Goal: Check status: Check status

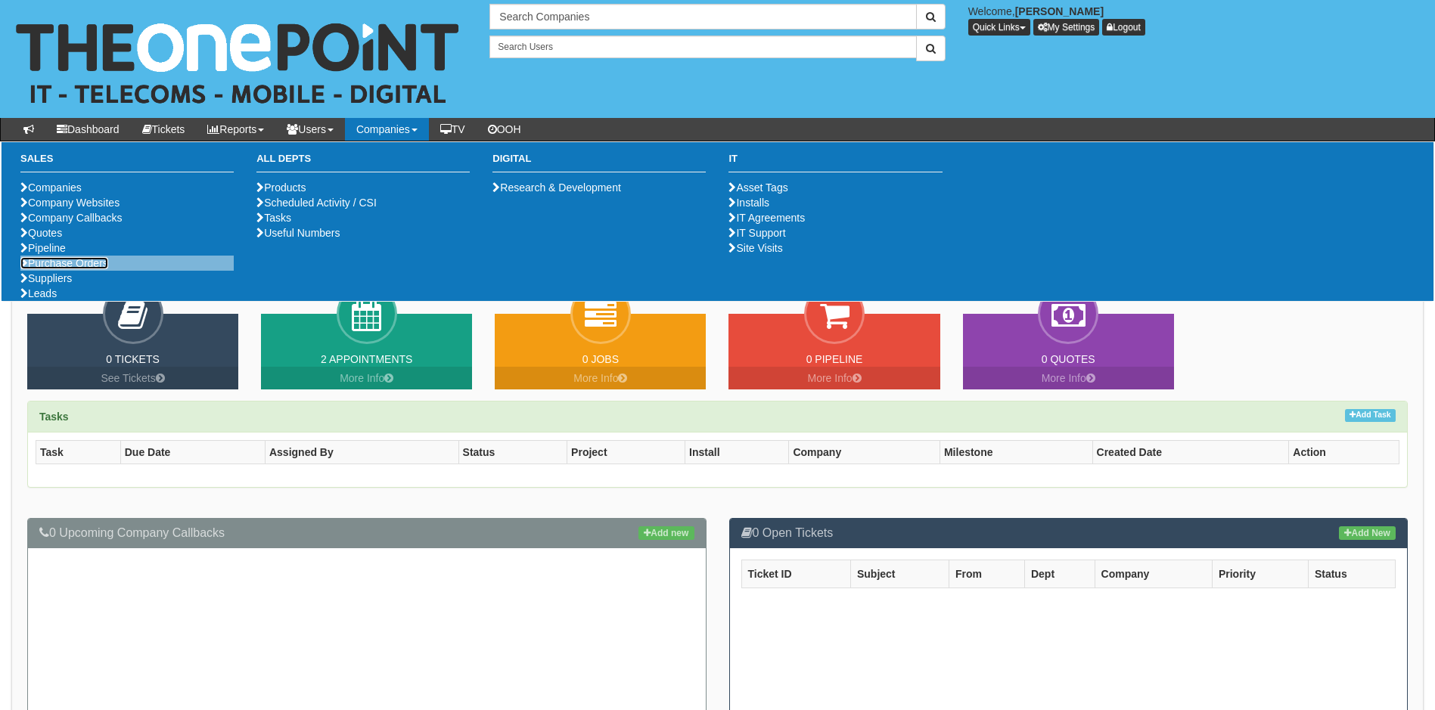
click at [79, 269] on link "Purchase Orders" at bounding box center [64, 263] width 88 height 12
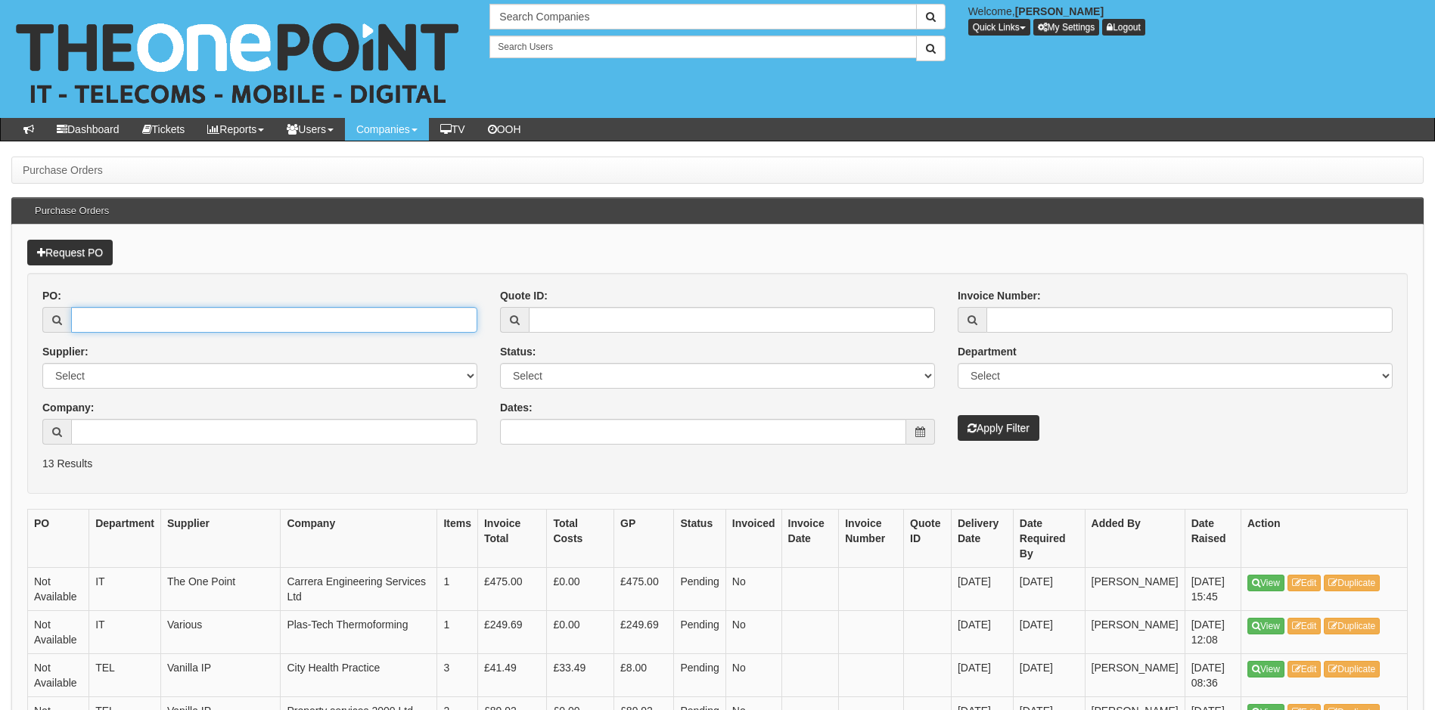
click at [129, 325] on input "PO:" at bounding box center [274, 320] width 406 height 26
type input "19571"
click at [958, 415] on button "Apply Filter" at bounding box center [999, 428] width 82 height 26
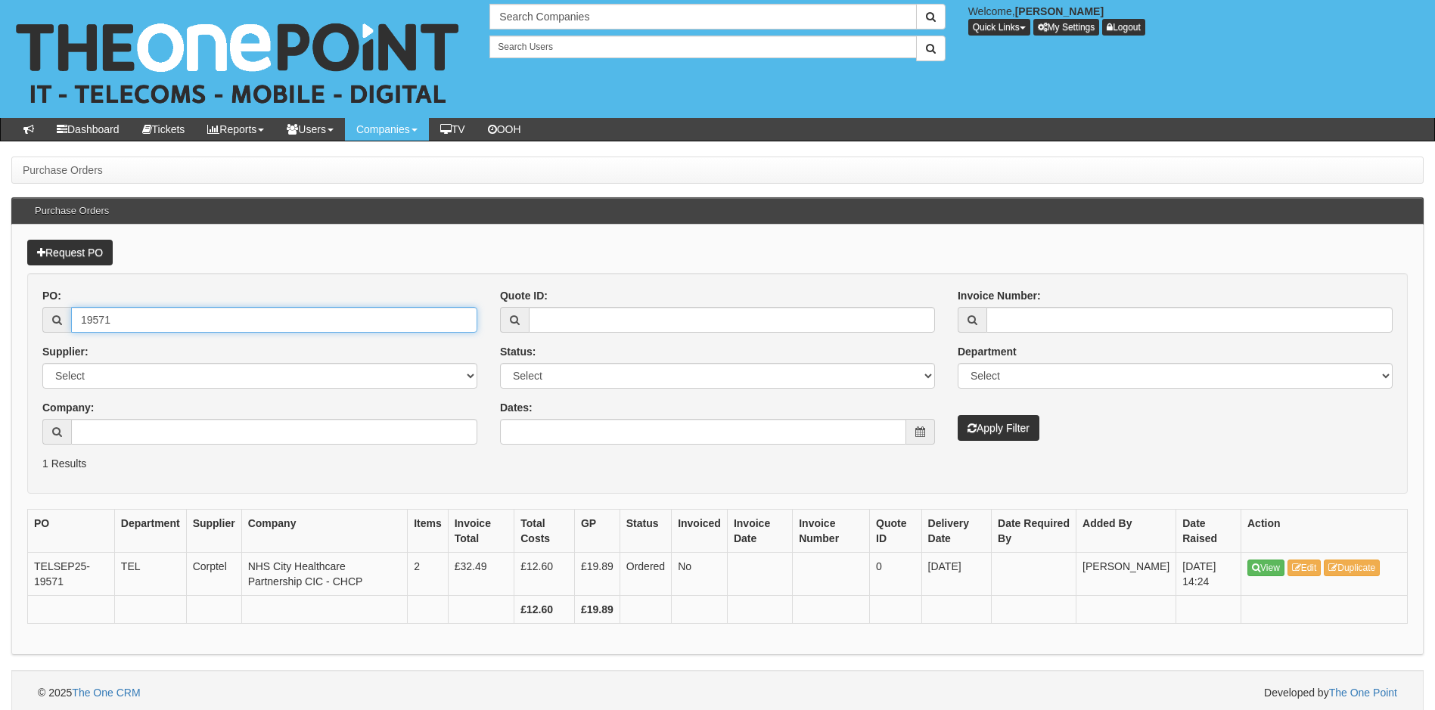
click at [120, 328] on input "19571" at bounding box center [274, 320] width 406 height 26
type input "19561"
click at [958, 415] on button "Apply Filter" at bounding box center [999, 428] width 82 height 26
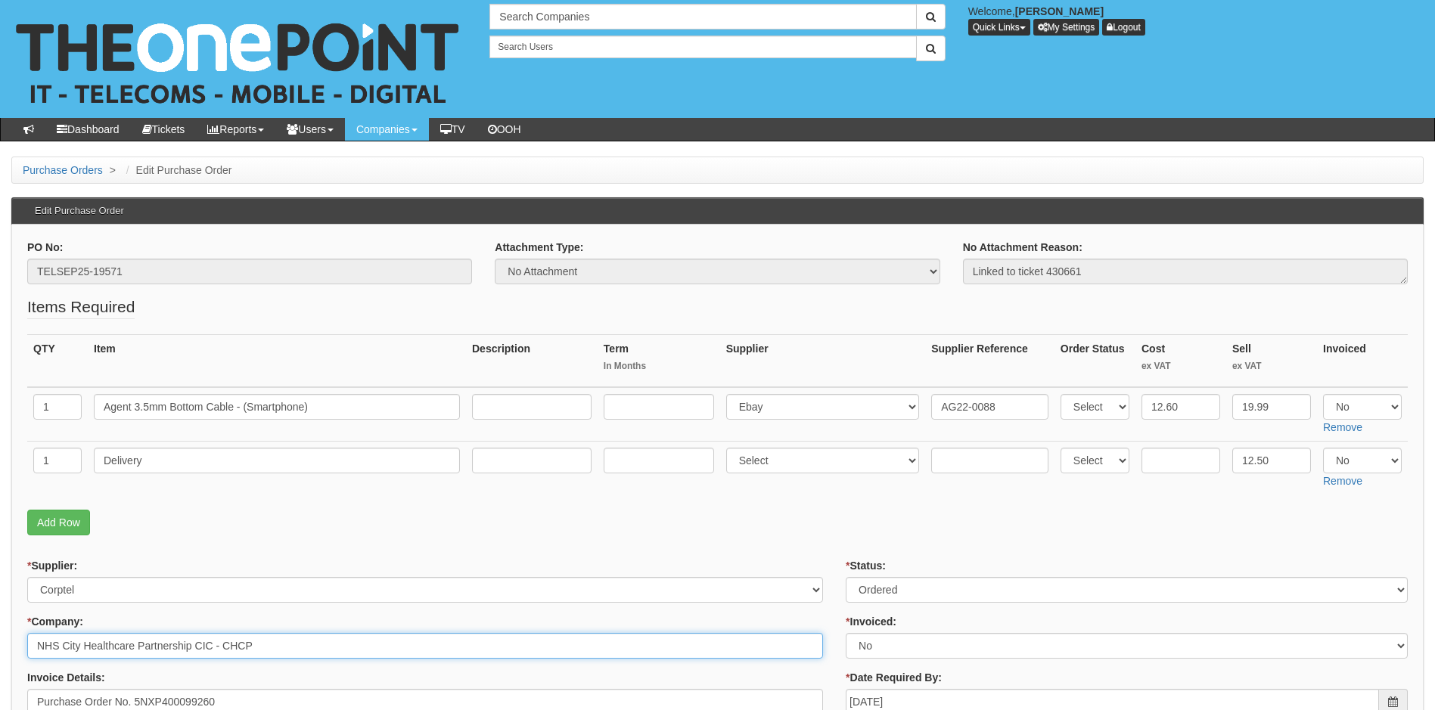
drag, startPoint x: 210, startPoint y: 646, endPoint x: -19, endPoint y: 646, distance: 229.2
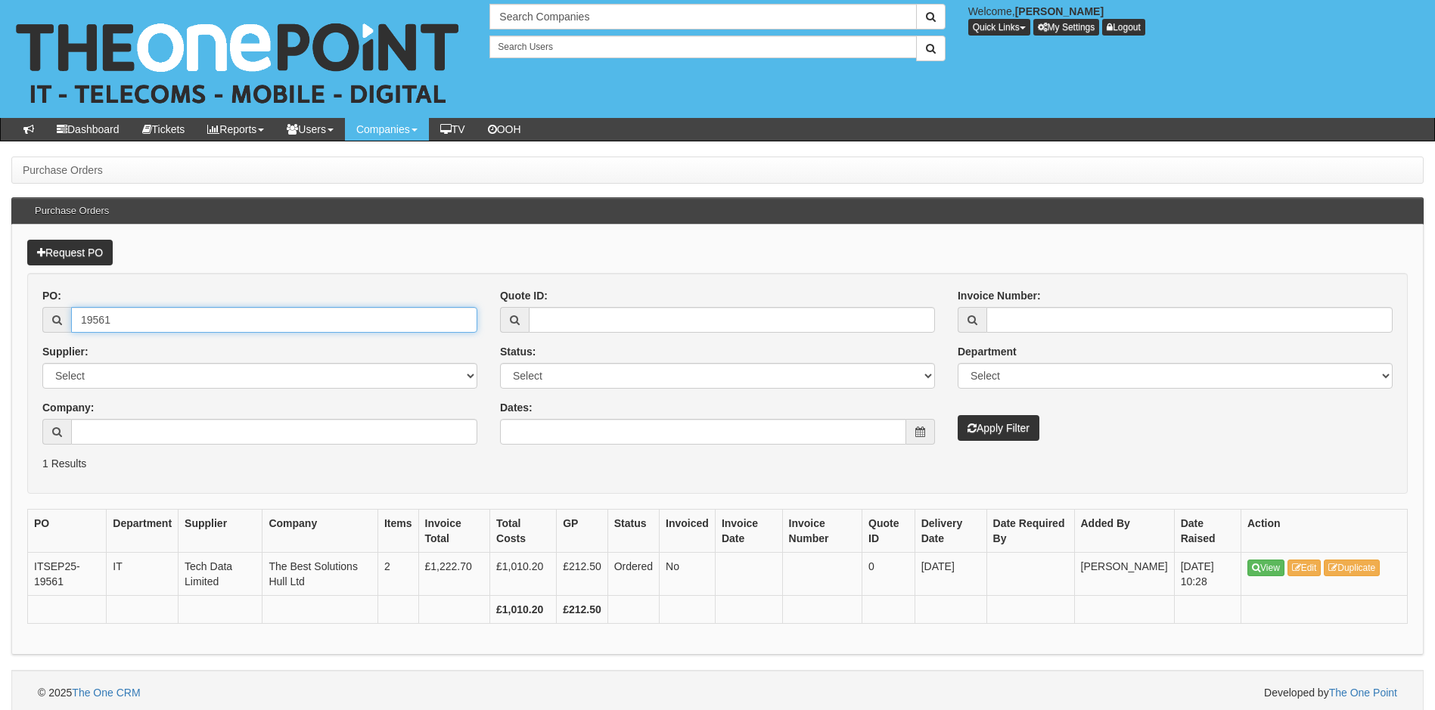
drag, startPoint x: 134, startPoint y: 325, endPoint x: 39, endPoint y: 325, distance: 95.3
click at [39, 325] on div "PO: 19561 Supplier: Select 123 [DOMAIN_NAME] 1Password 3 4Gon [PERSON_NAME] Ele…" at bounding box center [260, 372] width 458 height 168
type input "19553"
click at [958, 415] on button "Apply Filter" at bounding box center [999, 428] width 82 height 26
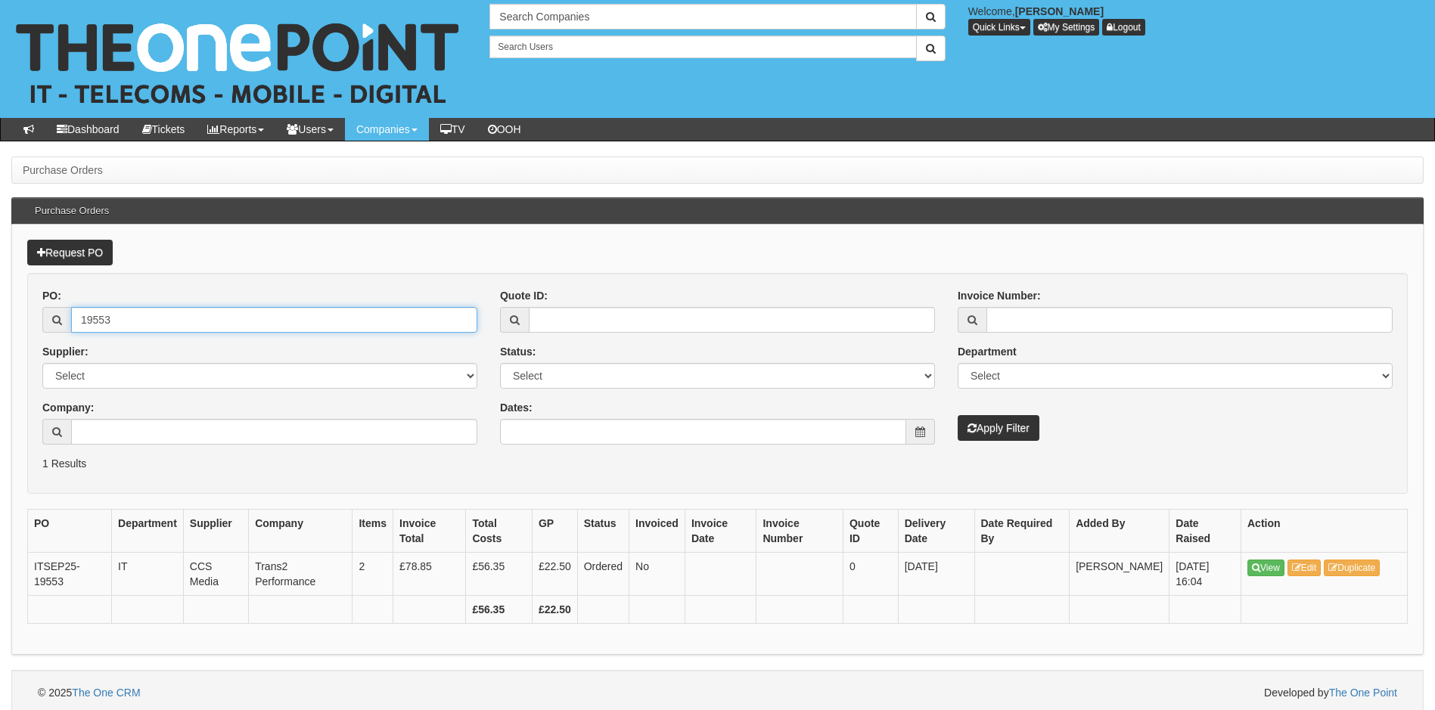
click at [129, 319] on input "19553" at bounding box center [274, 320] width 406 height 26
type input "19547"
click at [958, 415] on button "Apply Filter" at bounding box center [999, 428] width 82 height 26
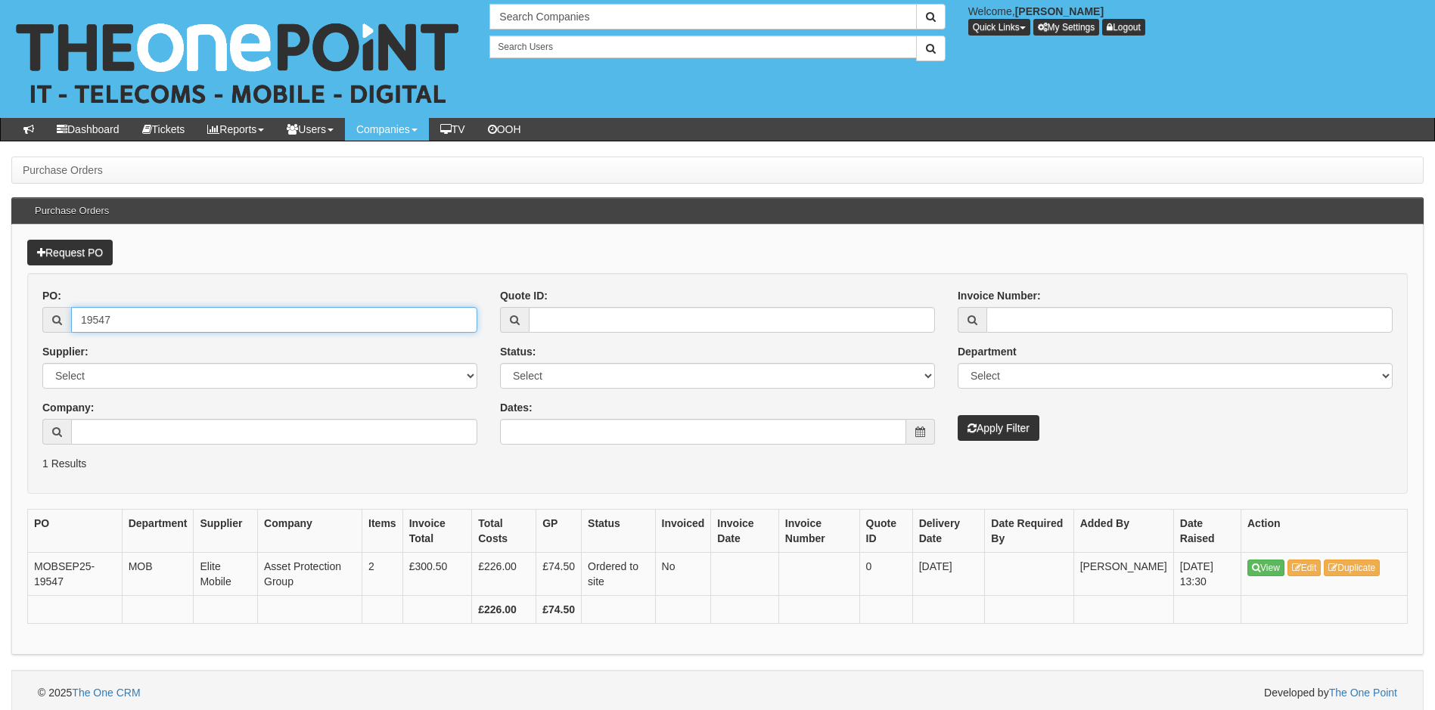
drag, startPoint x: 142, startPoint y: 324, endPoint x: -5, endPoint y: 345, distance: 149.0
click at [0, 345] on html "× Send Email × Add Appointment × Create Ticket × Create Proactive Activity × Ad…" at bounding box center [717, 358] width 1435 height 716
type input "43259"
click at [958, 415] on button "Apply Filter" at bounding box center [999, 428] width 82 height 26
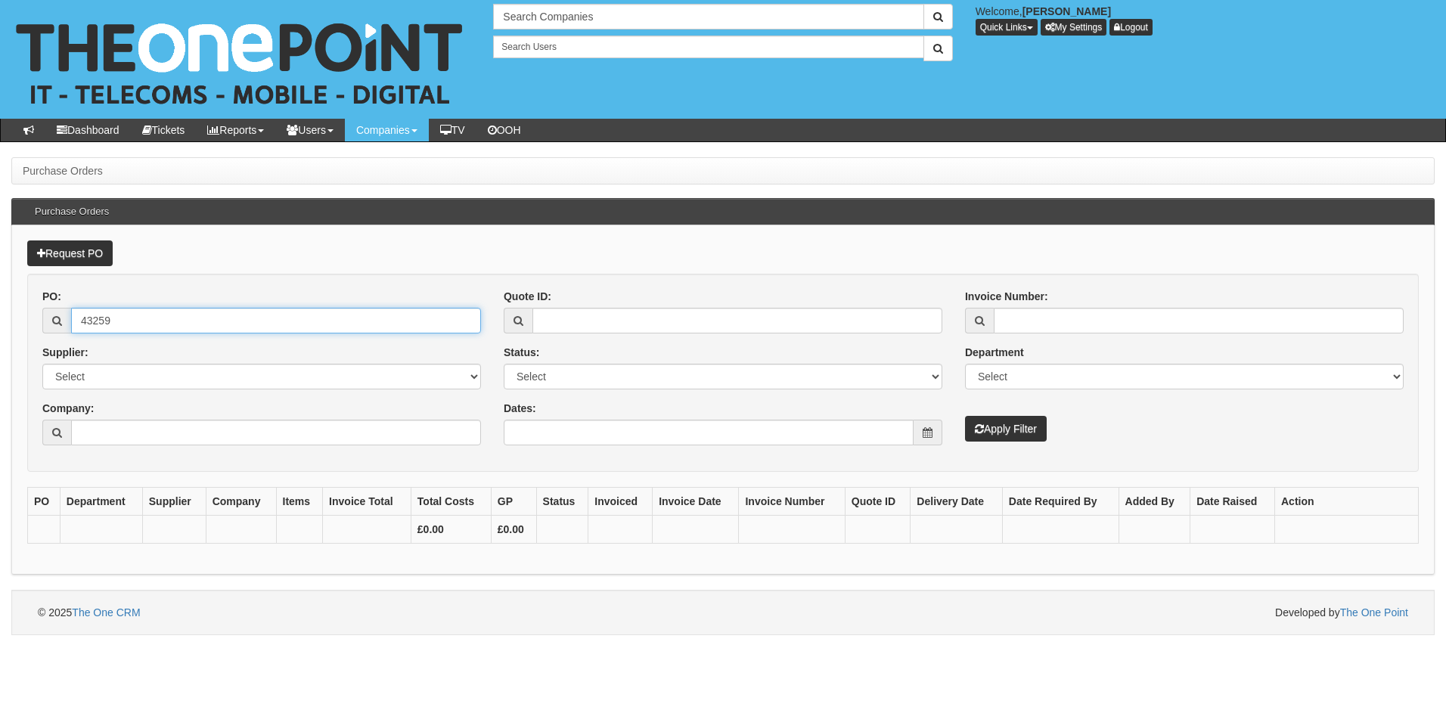
click at [52, 322] on div "43259" at bounding box center [261, 321] width 439 height 26
type input "15035"
click at [965, 416] on button "Apply Filter" at bounding box center [1006, 429] width 82 height 26
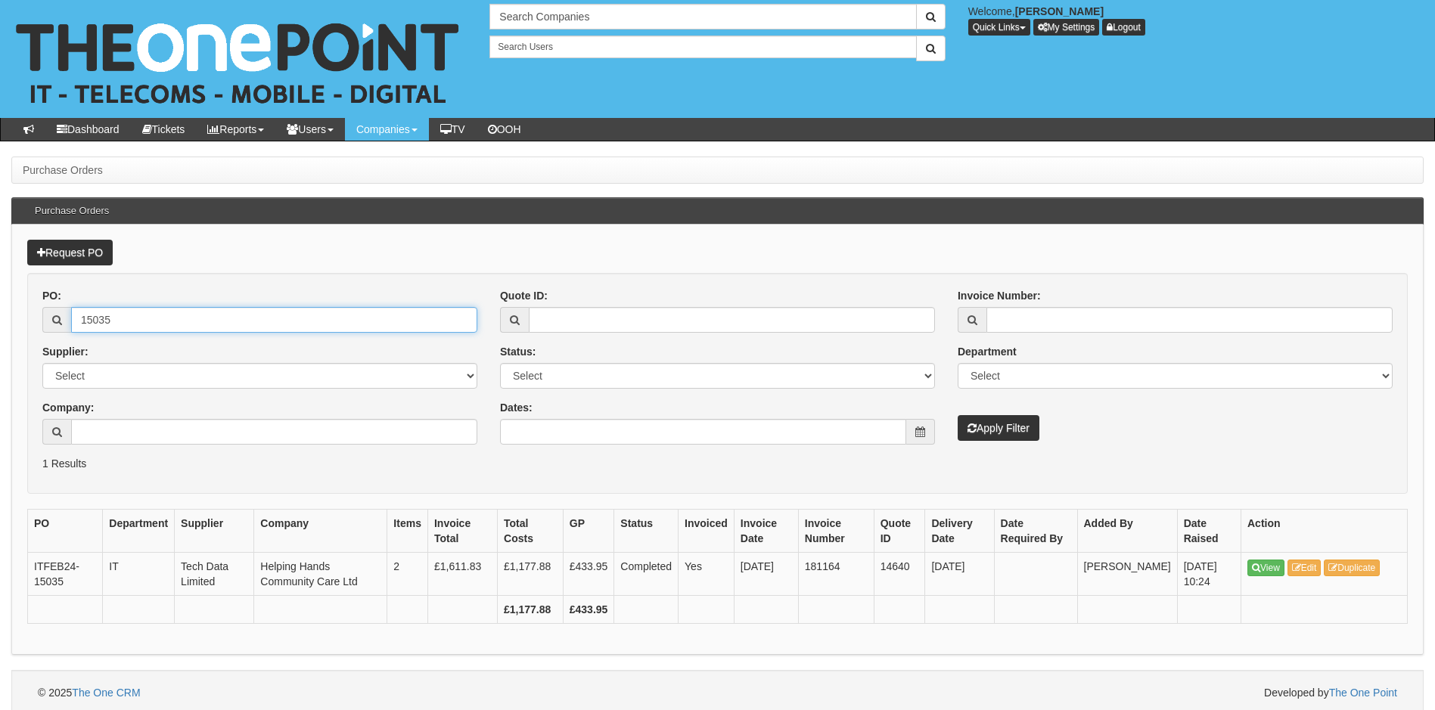
drag, startPoint x: 60, startPoint y: 337, endPoint x: 67, endPoint y: 184, distance: 153.7
click at [0, 345] on html "× Send Email × Add Appointment × Create Ticket × Create Proactive Activity × Ad…" at bounding box center [717, 358] width 1435 height 716
type input "19541"
click at [958, 415] on button "Apply Filter" at bounding box center [999, 428] width 82 height 26
